Goal: Task Accomplishment & Management: Use online tool/utility

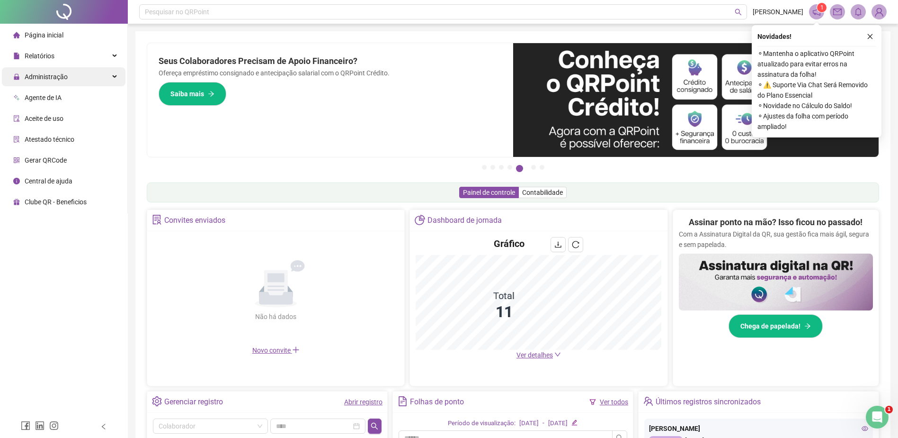
click at [67, 74] on div "Administração" at bounding box center [64, 76] width 124 height 19
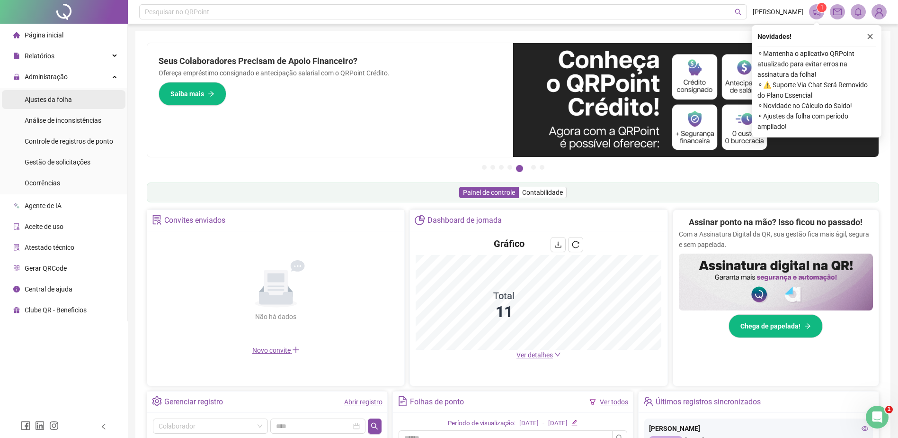
click at [72, 103] on li "Ajustes da folha" at bounding box center [64, 99] width 124 height 19
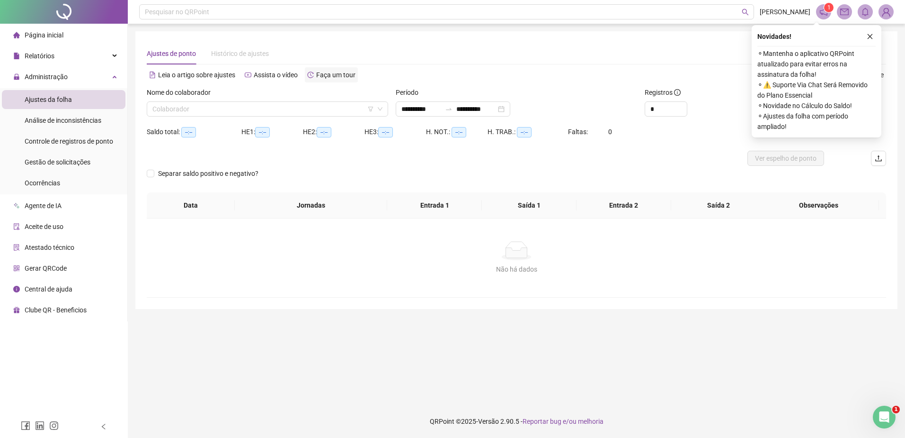
type input "**********"
click at [261, 108] on input "search" at bounding box center [263, 109] width 222 height 14
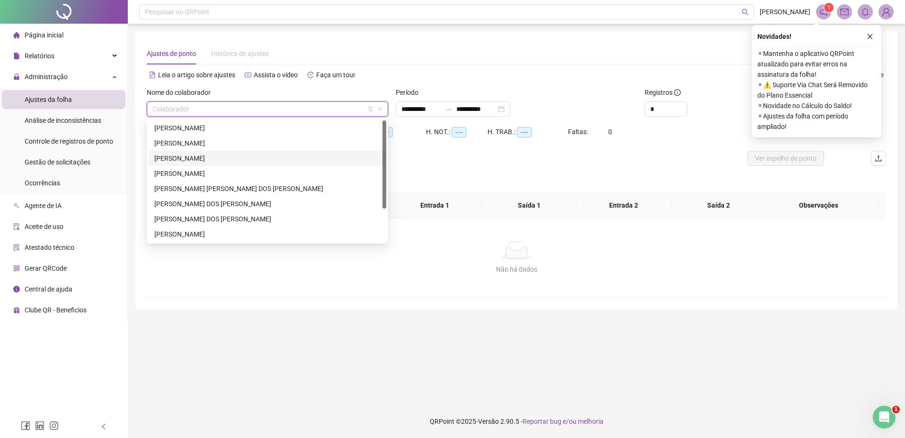
click at [251, 158] on div "ENOS PEREIRA DA SILVA" at bounding box center [267, 158] width 226 height 10
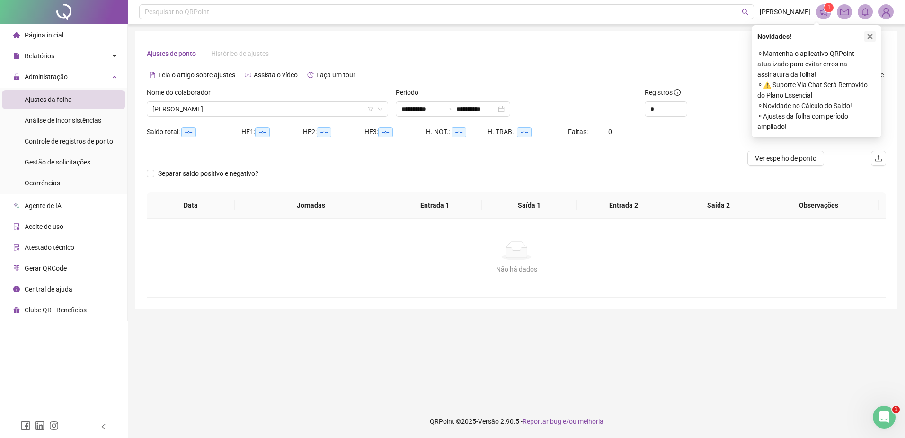
click at [867, 35] on icon "close" at bounding box center [870, 36] width 7 height 7
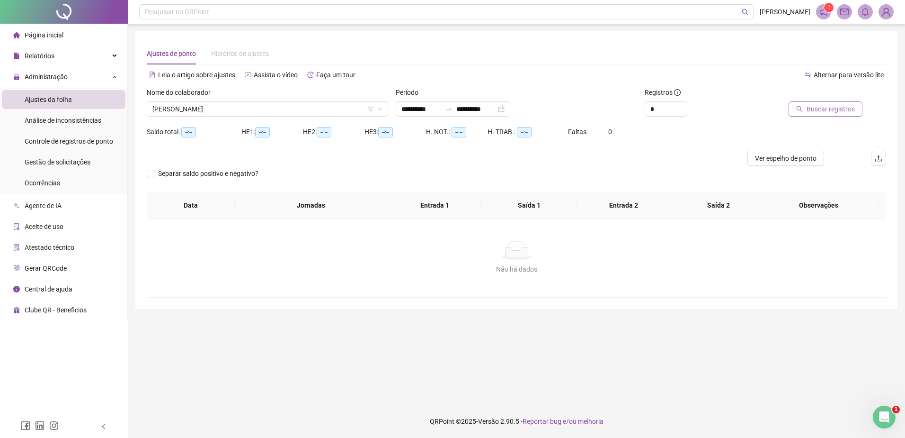
click at [823, 113] on span "Buscar registros" at bounding box center [831, 109] width 48 height 10
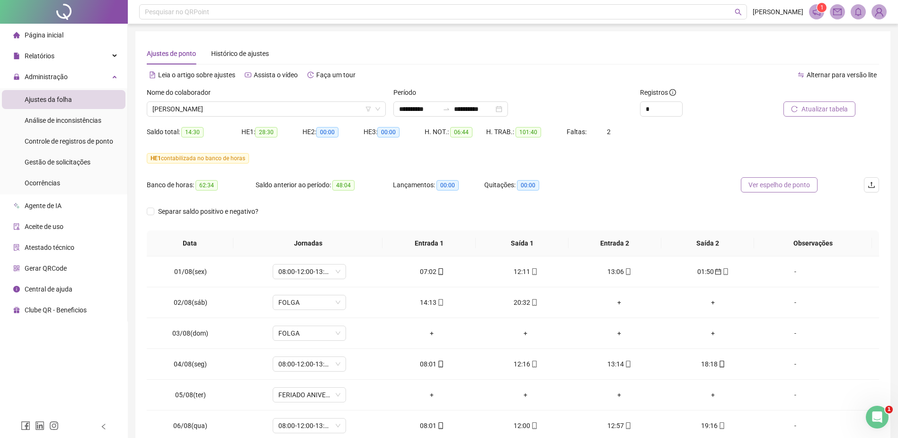
click at [776, 185] on span "Ver espelho de ponto" at bounding box center [780, 184] width 62 height 10
